Goal: Find specific page/section: Find specific page/section

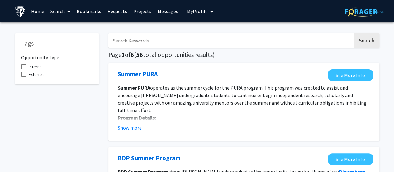
click at [95, 11] on link "Bookmarks" at bounding box center [88, 11] width 31 height 22
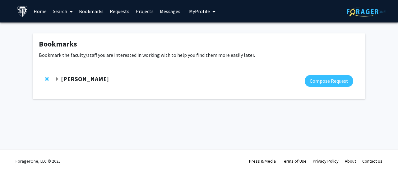
click at [80, 76] on strong "[PERSON_NAME]" at bounding box center [85, 79] width 48 height 8
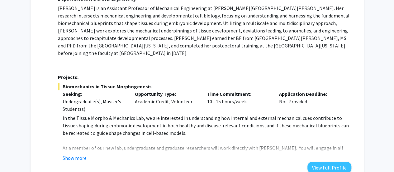
scroll to position [94, 0]
click at [130, 97] on div "Opportunity Type: Academic Credit, Volunteer" at bounding box center [166, 101] width 72 height 22
click at [77, 153] on button "Show more" at bounding box center [75, 156] width 24 height 7
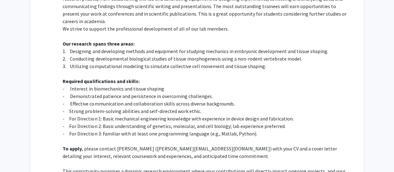
scroll to position [312, 0]
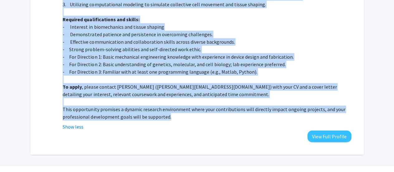
drag, startPoint x: 55, startPoint y: 45, endPoint x: 173, endPoint y: 98, distance: 129.4
copy div "Loremipsum: Dolorsitam Consectetur Adipis Elit se do Eiusmodte Incididun ut Lab…"
